Goal: Check status: Check status

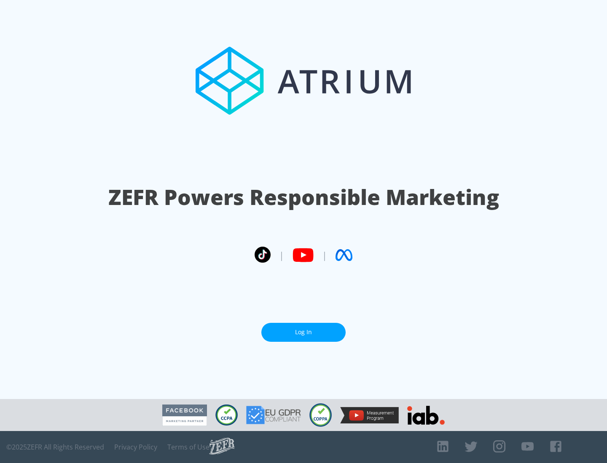
click at [303, 332] on link "Log In" at bounding box center [303, 332] width 84 height 19
